Goal: Navigation & Orientation: Find specific page/section

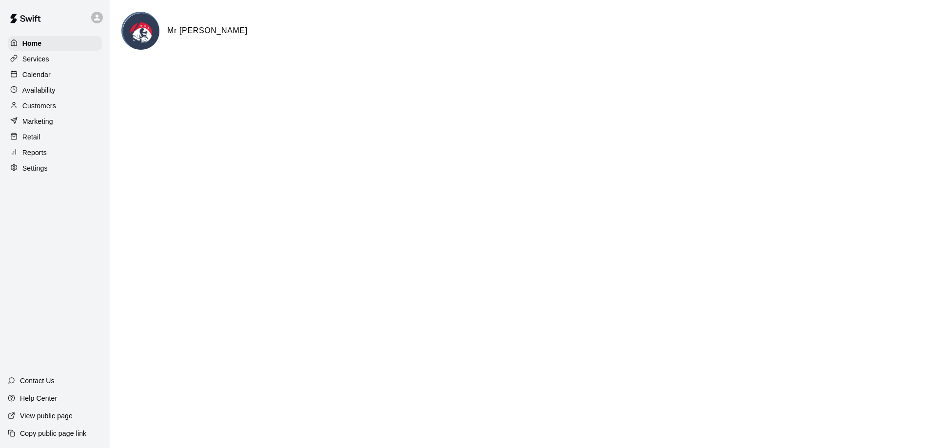
click at [41, 76] on p "Calendar" at bounding box center [36, 75] width 28 height 10
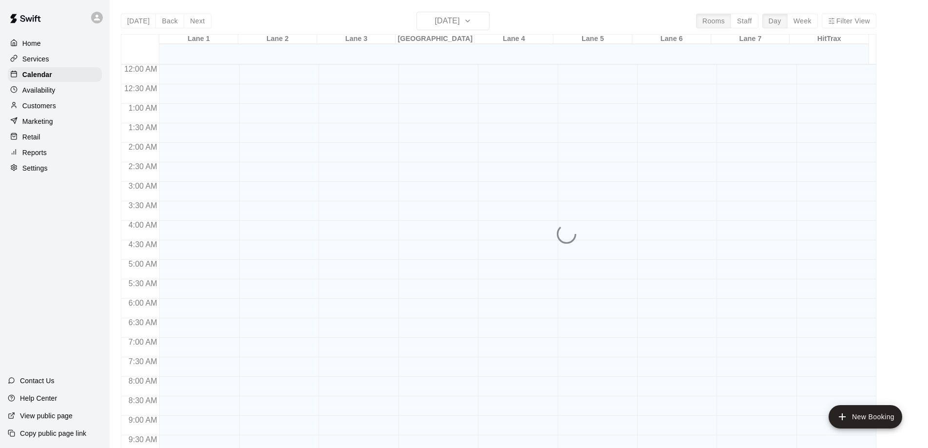
scroll to position [478, 0]
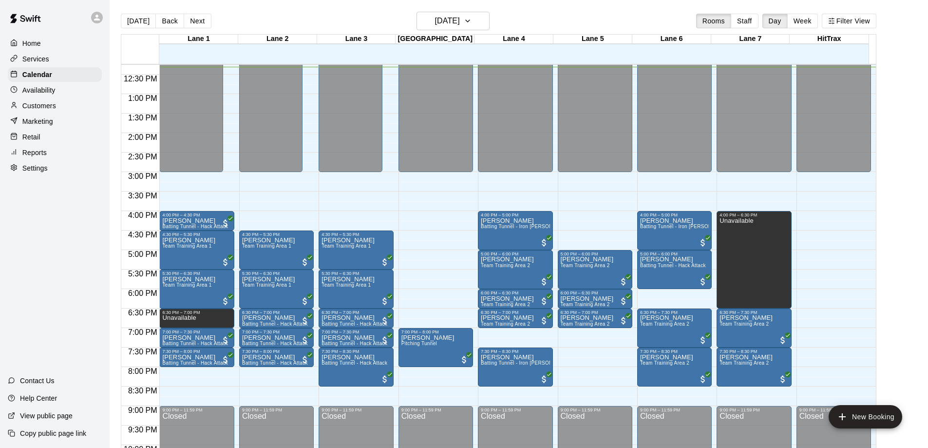
click at [42, 108] on p "Customers" at bounding box center [39, 106] width 34 height 10
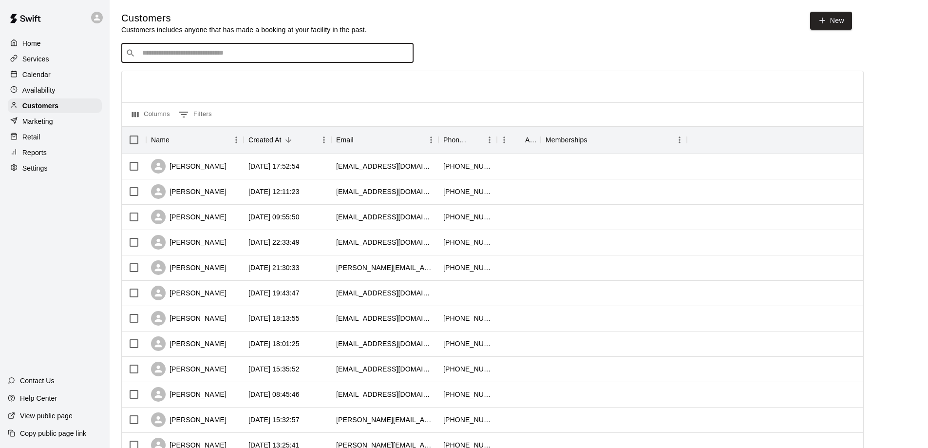
click at [185, 55] on input "Search customers by name or email" at bounding box center [274, 53] width 270 height 10
type input "****"
click at [212, 79] on div "Winston Cuan wmcuan22@yahoo.com" at bounding box center [201, 80] width 105 height 21
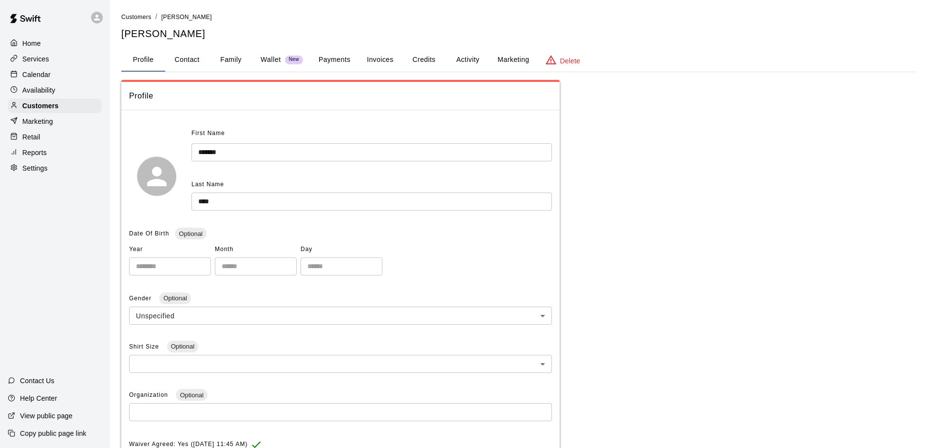
click at [46, 73] on p "Calendar" at bounding box center [36, 75] width 28 height 10
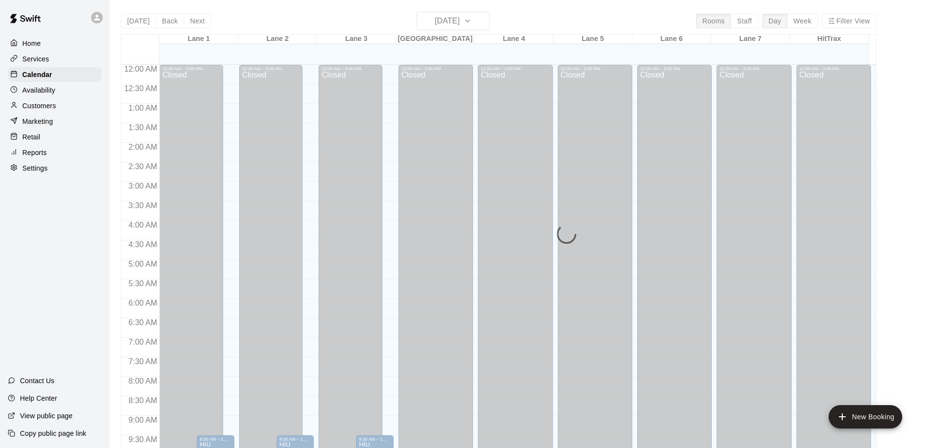
scroll to position [480, 0]
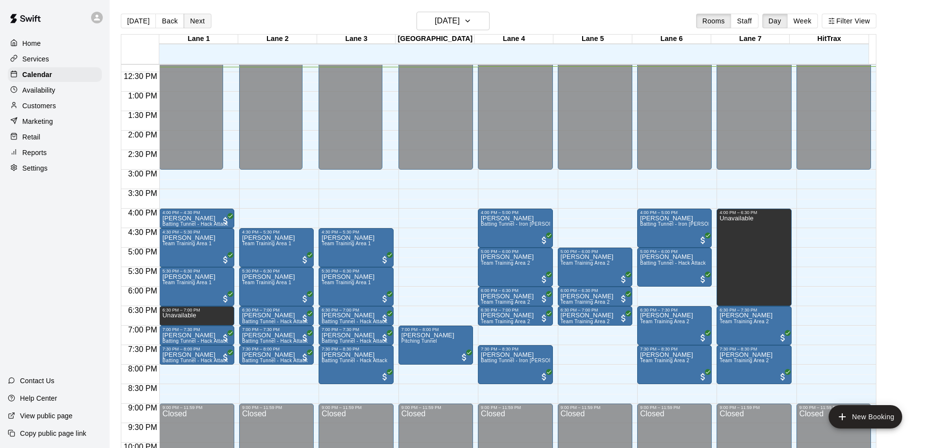
click at [195, 21] on button "Next" at bounding box center [197, 21] width 27 height 15
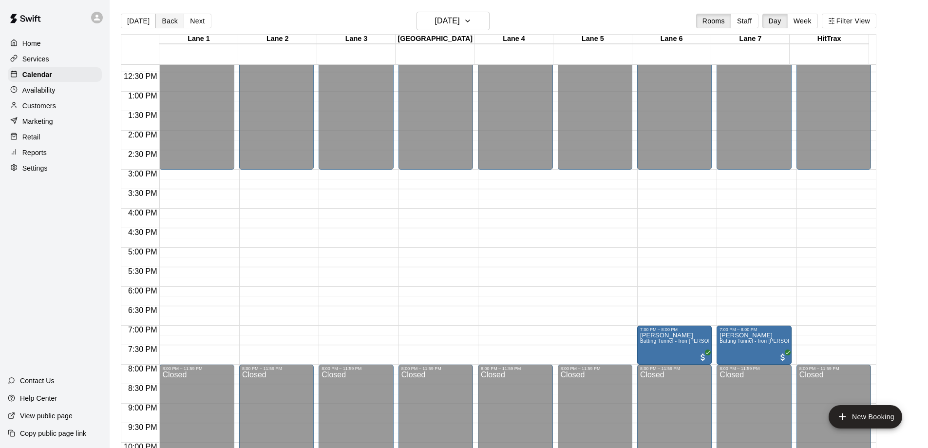
click at [161, 21] on button "Back" at bounding box center [169, 21] width 29 height 15
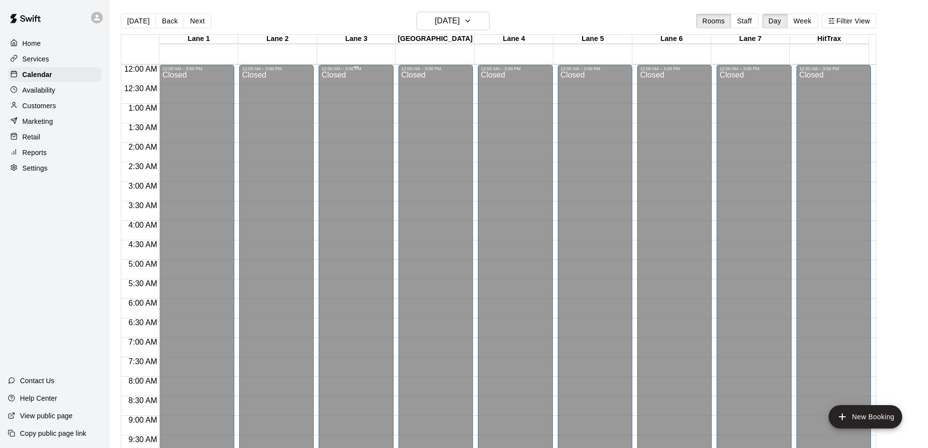
scroll to position [299, 0]
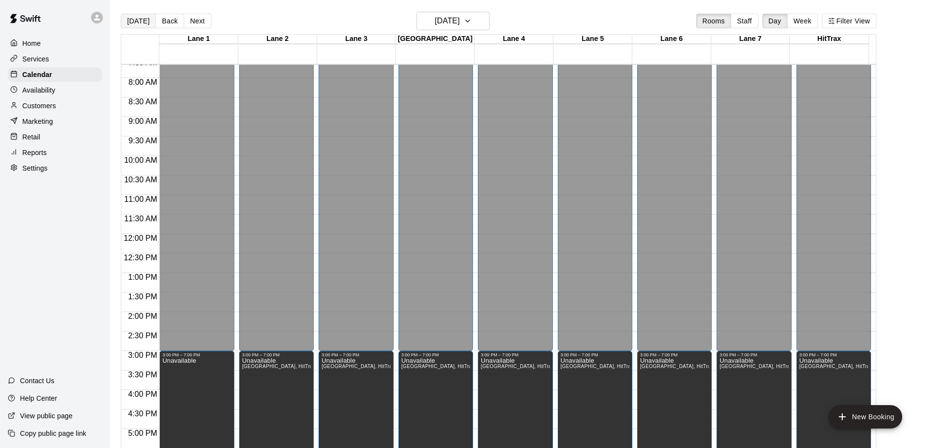
click at [138, 22] on button "[DATE]" at bounding box center [138, 21] width 35 height 15
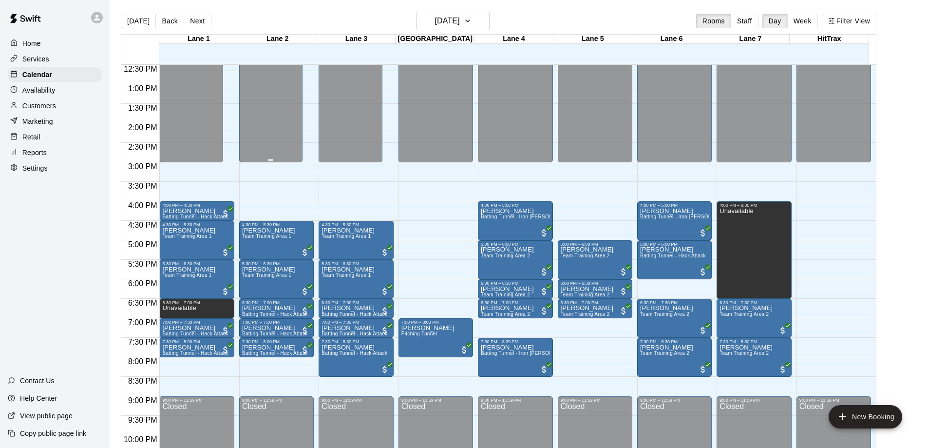
scroll to position [494, 0]
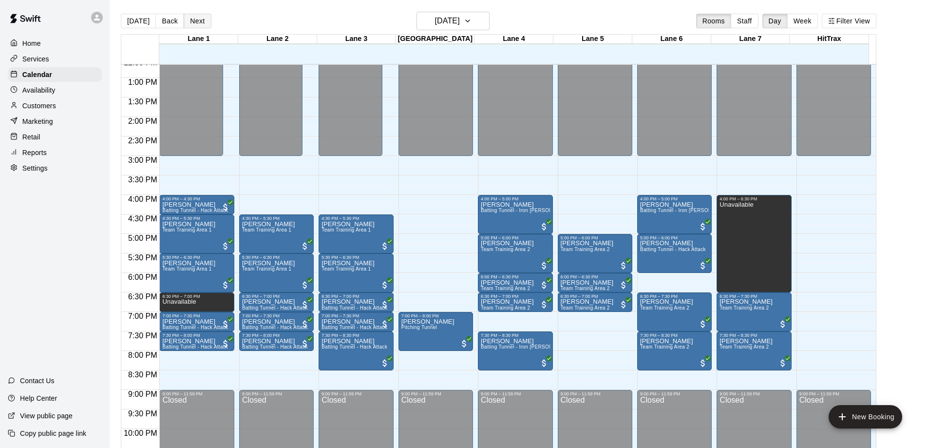
click at [191, 21] on button "Next" at bounding box center [197, 21] width 27 height 15
